Goal: Navigation & Orientation: Find specific page/section

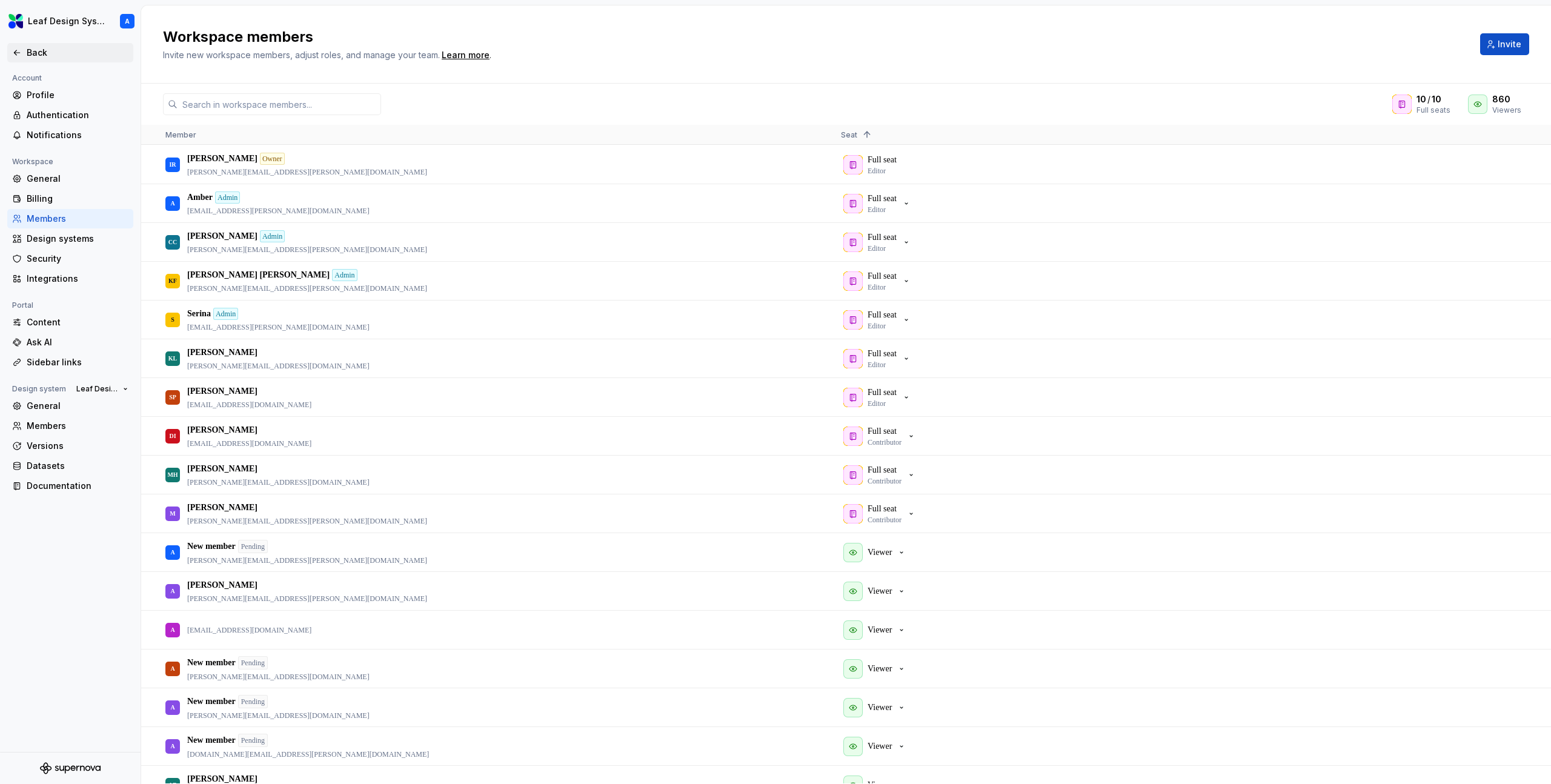
click at [37, 55] on div "Back" at bounding box center [77, 53] width 102 height 12
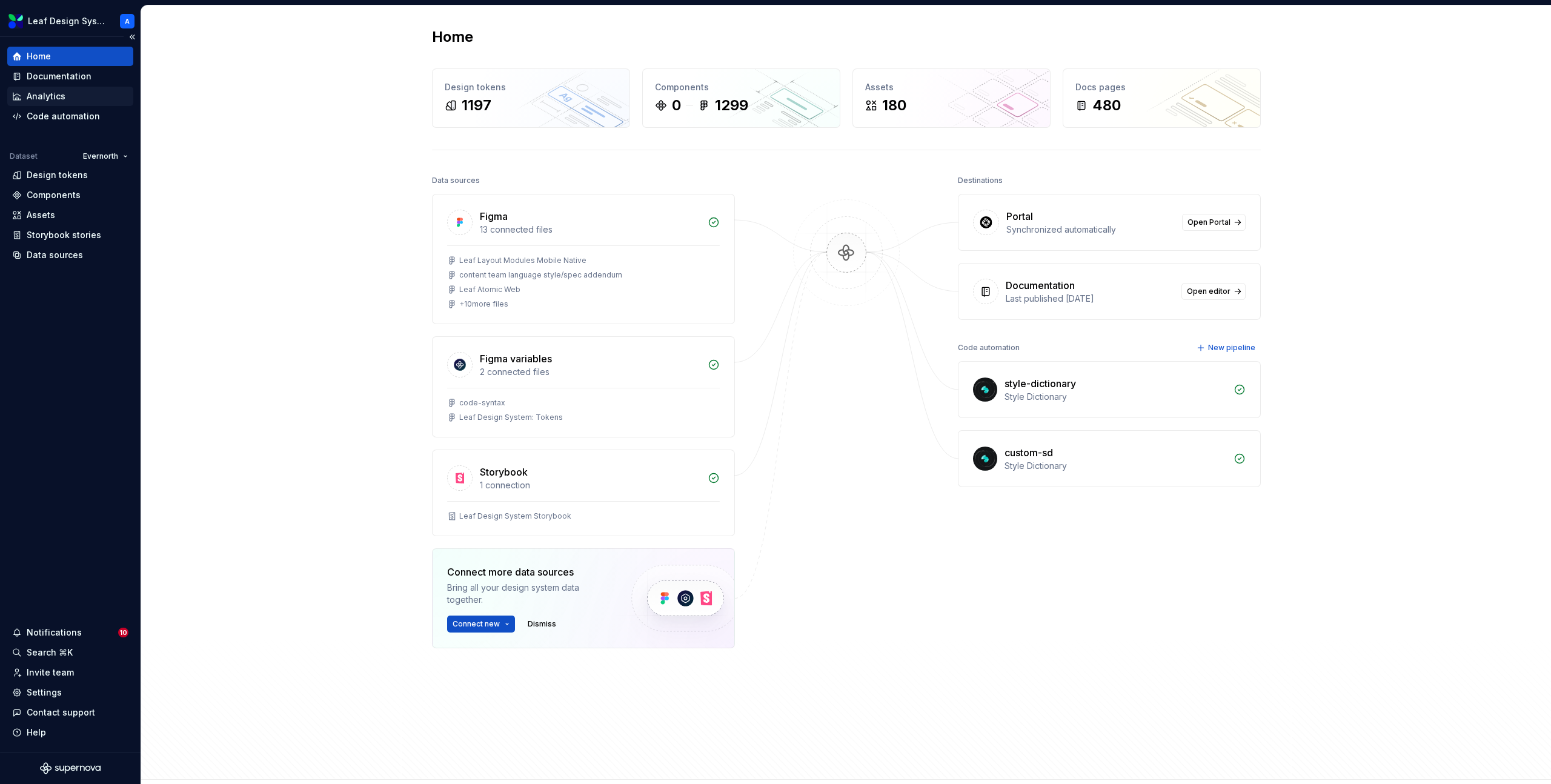
click at [62, 94] on div "Analytics" at bounding box center [46, 96] width 39 height 12
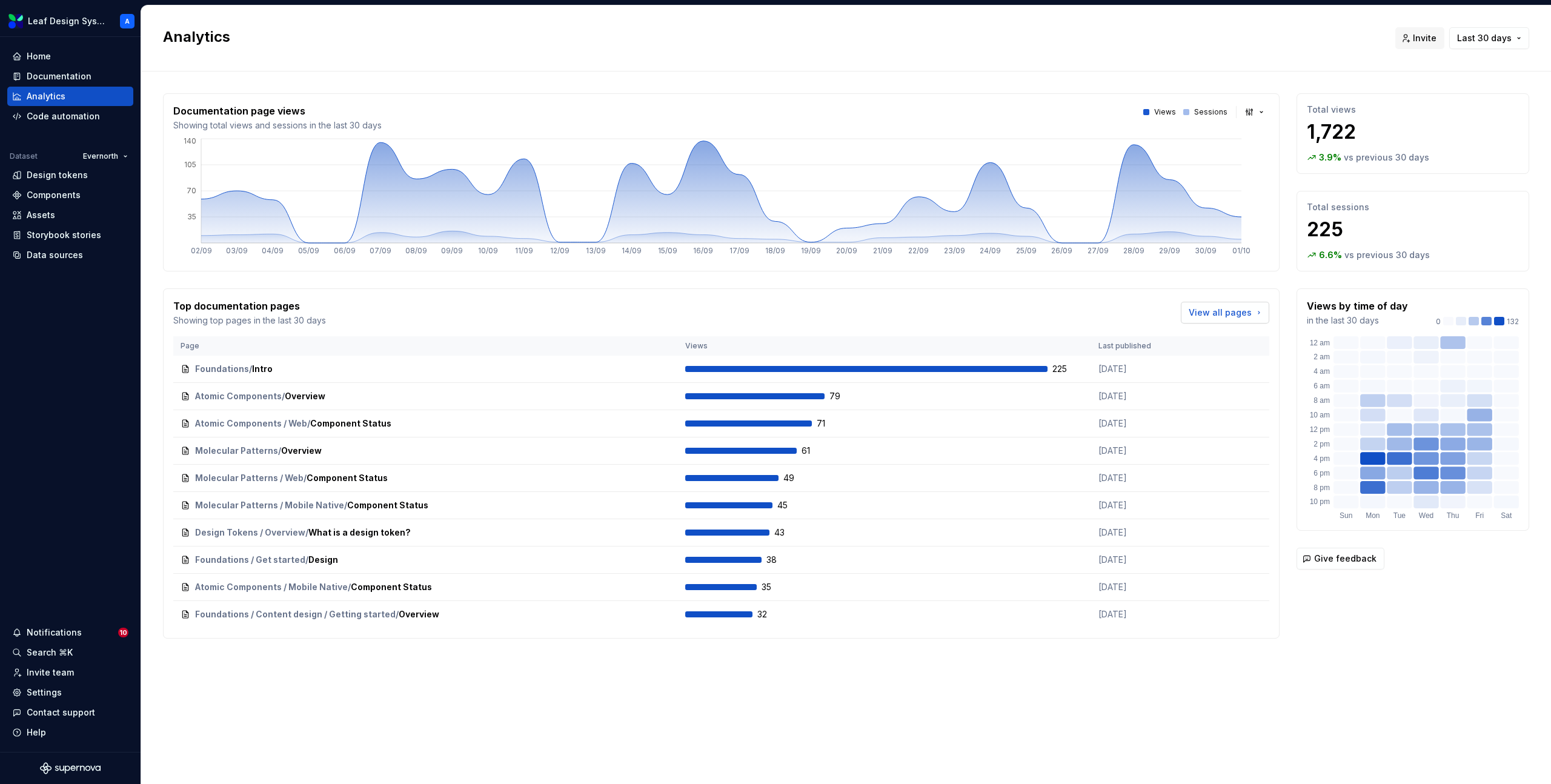
click at [1247, 316] on span "View all pages" at bounding box center [1219, 313] width 63 height 12
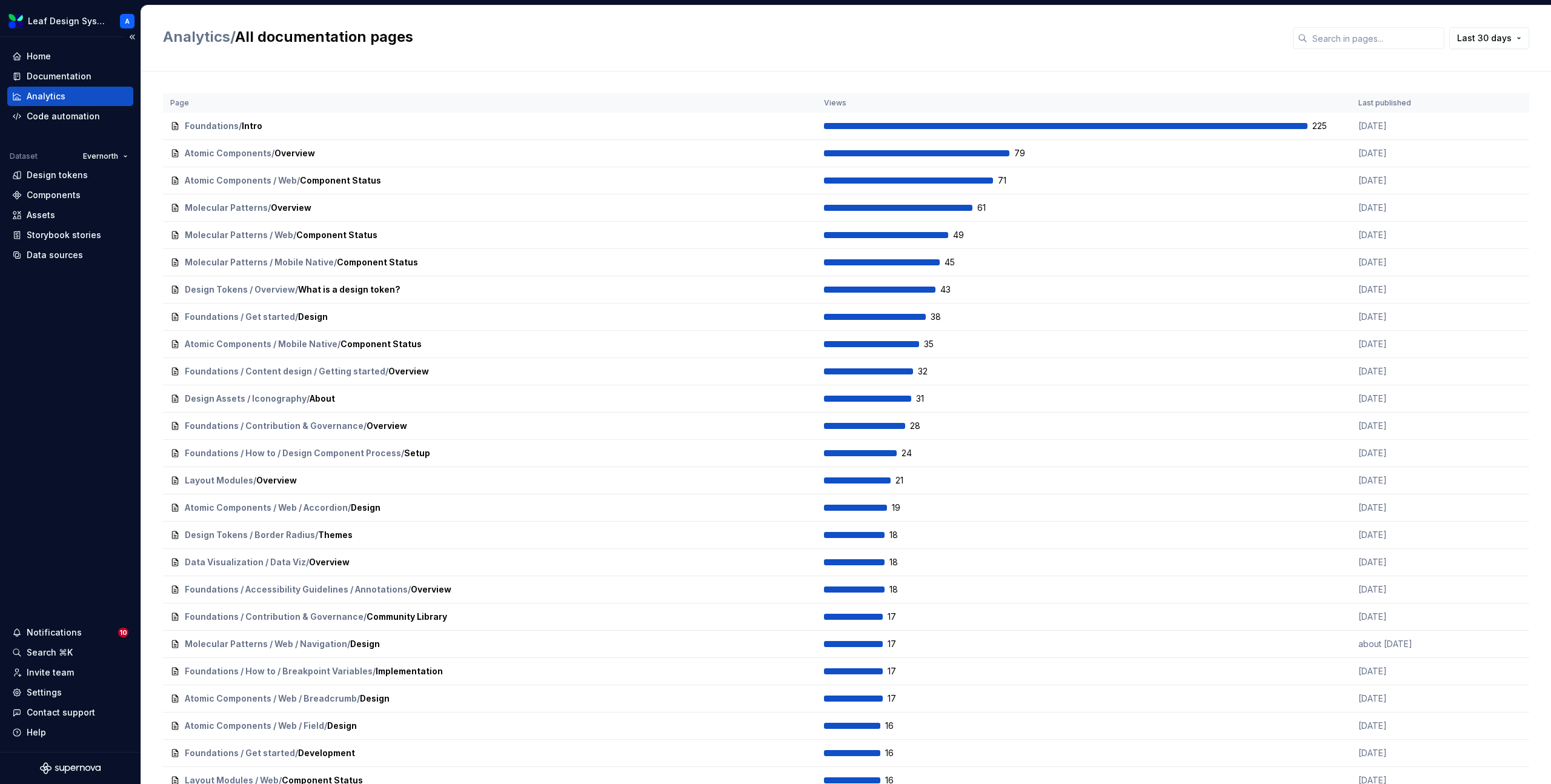
click at [41, 94] on div "Analytics" at bounding box center [46, 96] width 39 height 12
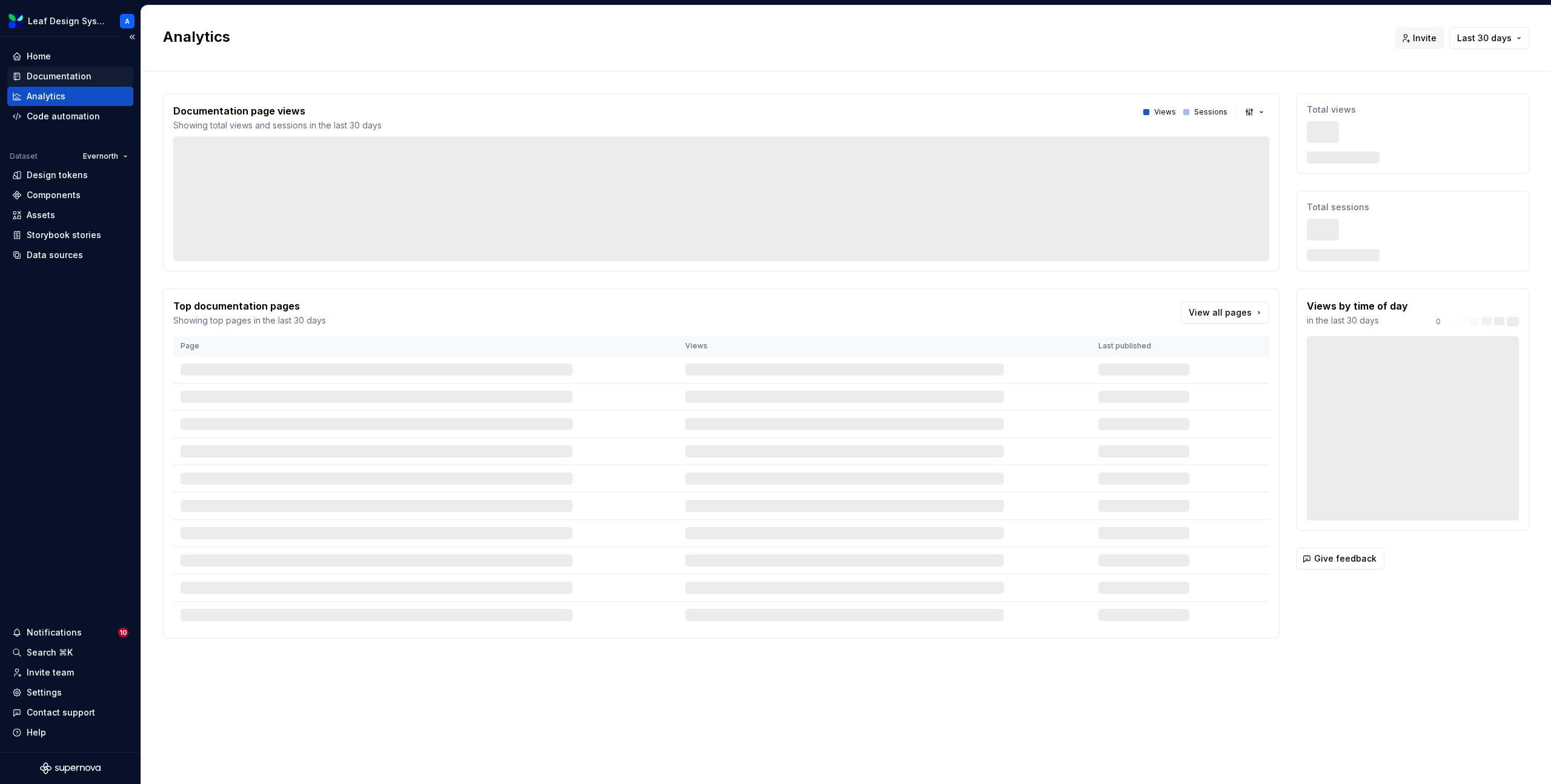
click at [72, 77] on div "Documentation" at bounding box center [59, 76] width 65 height 12
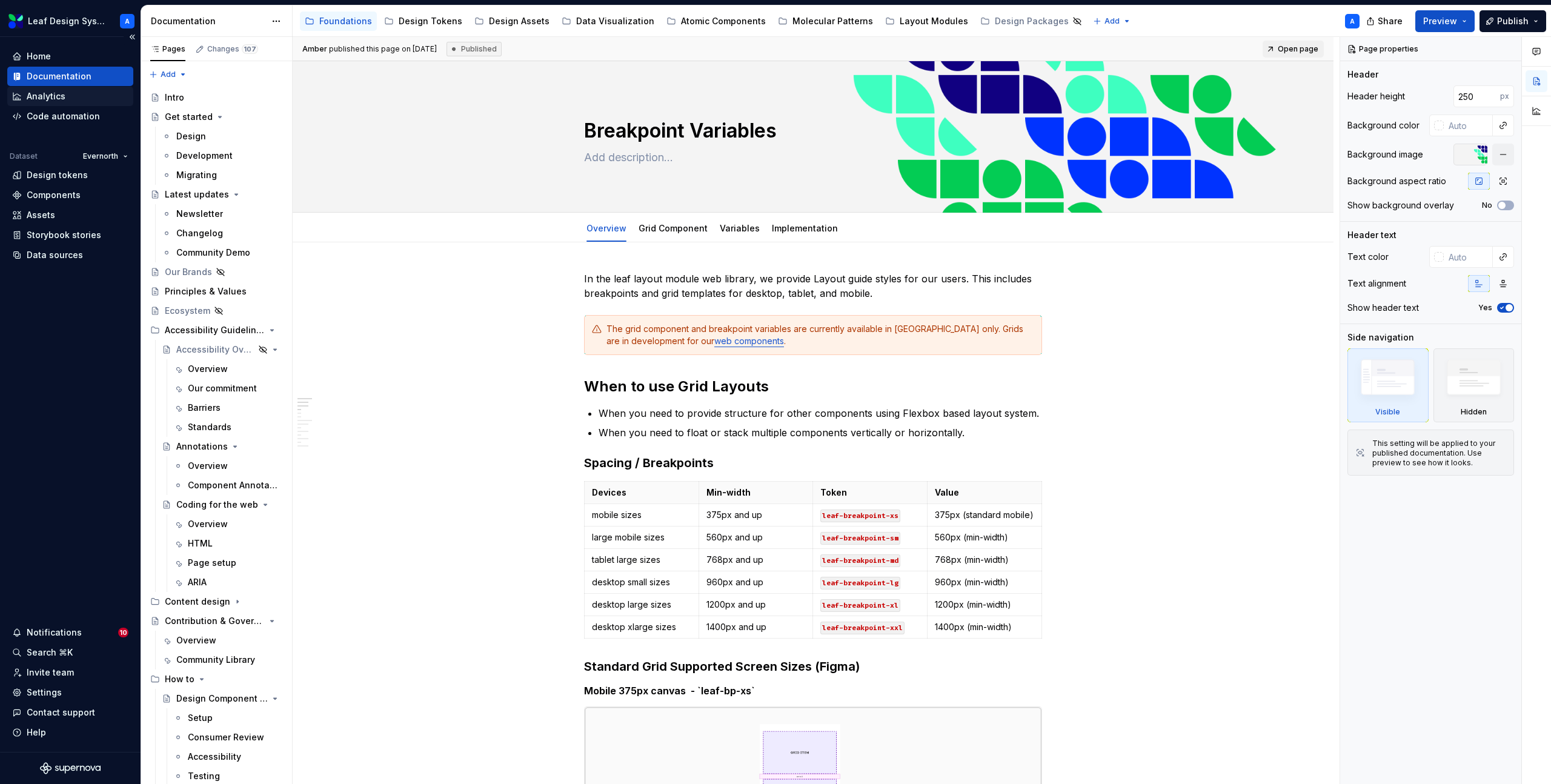
click at [60, 101] on div "Analytics" at bounding box center [46, 96] width 39 height 12
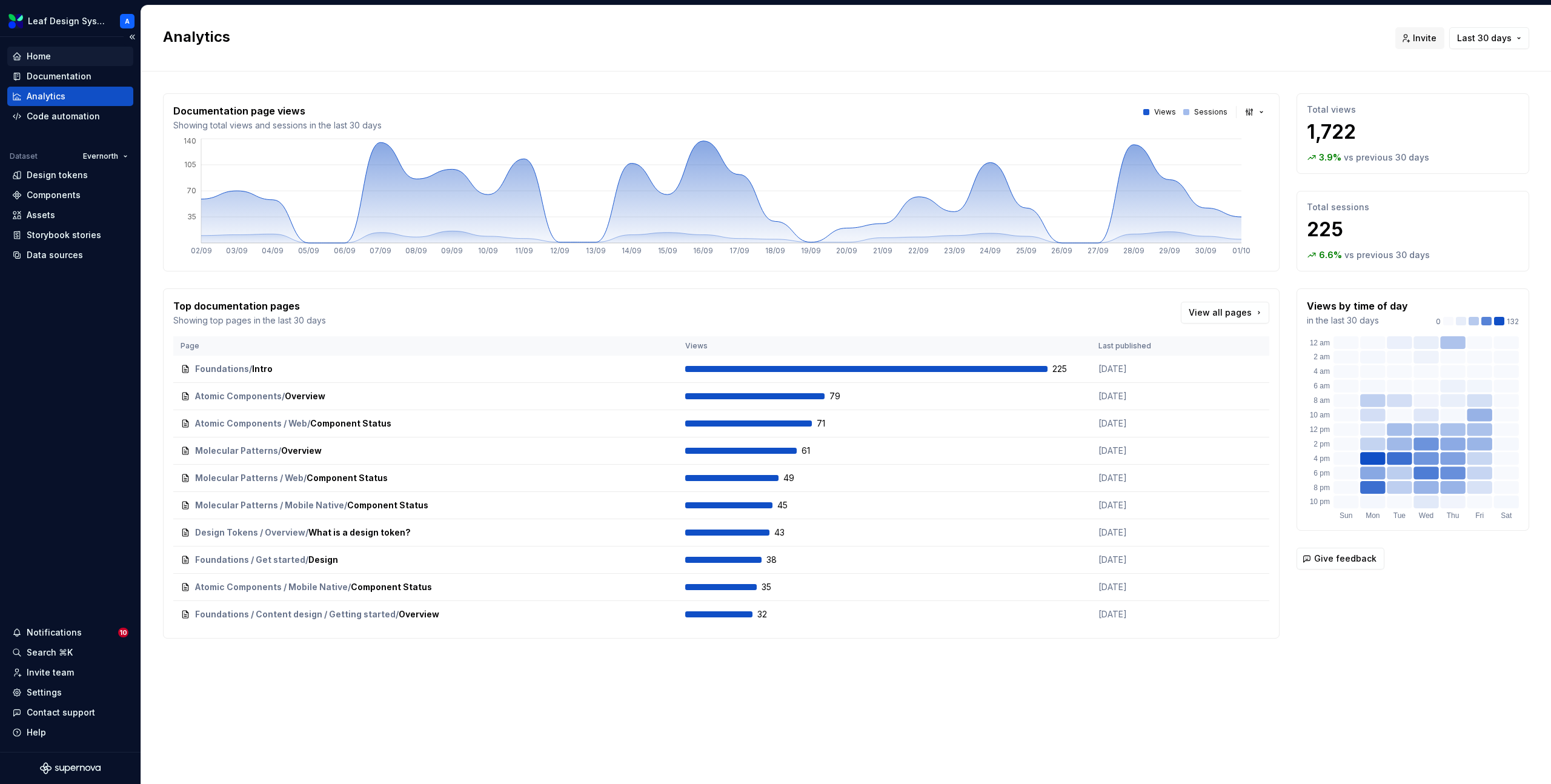
click at [39, 57] on div "Home" at bounding box center [39, 56] width 24 height 12
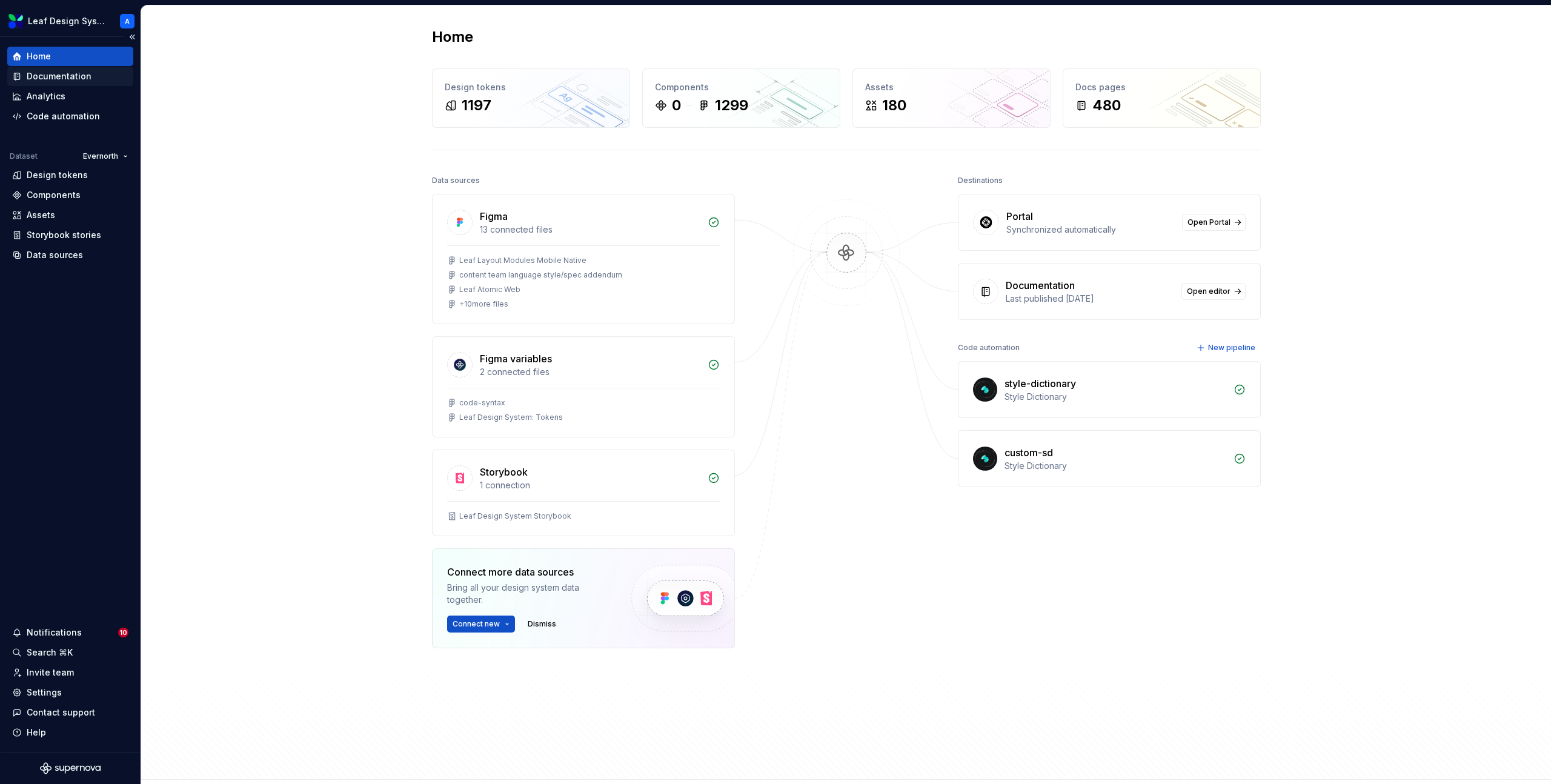
click at [44, 71] on div "Documentation" at bounding box center [59, 76] width 65 height 12
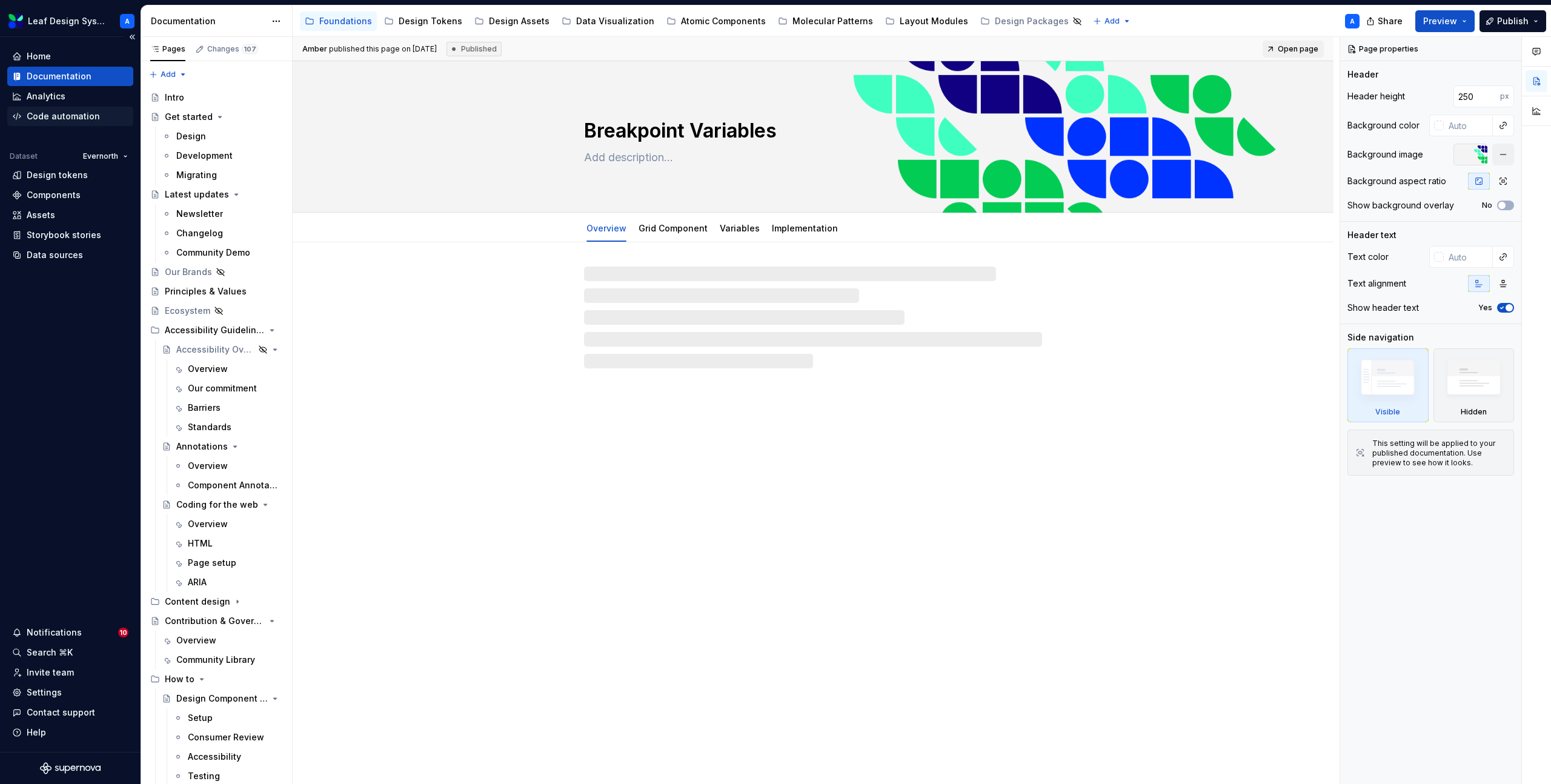
type textarea "*"
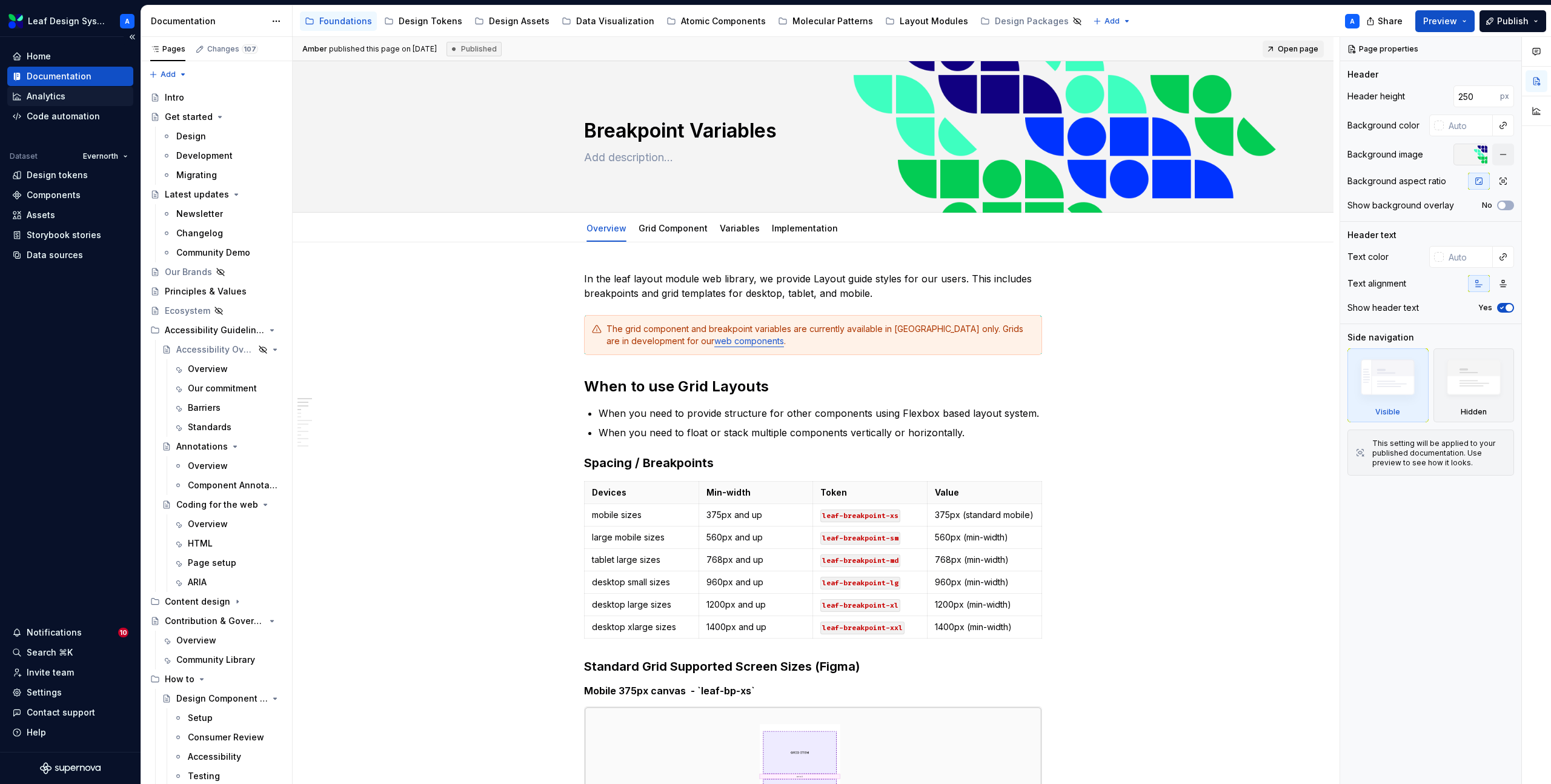
click at [50, 101] on div "Analytics" at bounding box center [46, 96] width 39 height 12
